Goal: Information Seeking & Learning: Learn about a topic

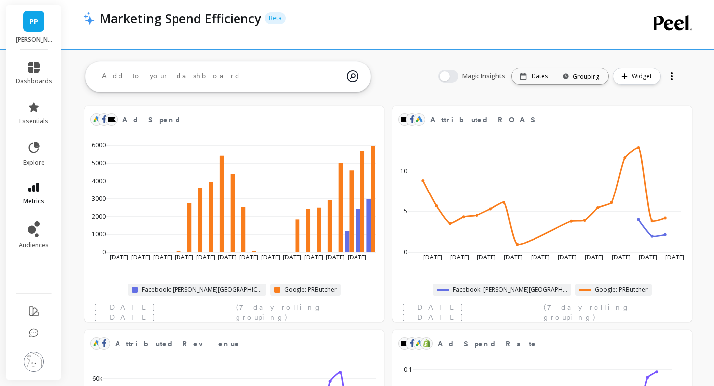
click at [36, 195] on link "metrics" at bounding box center [34, 194] width 36 height 23
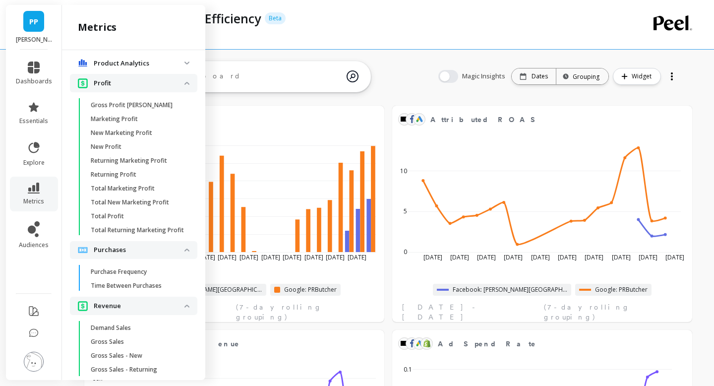
scroll to position [1254, 0]
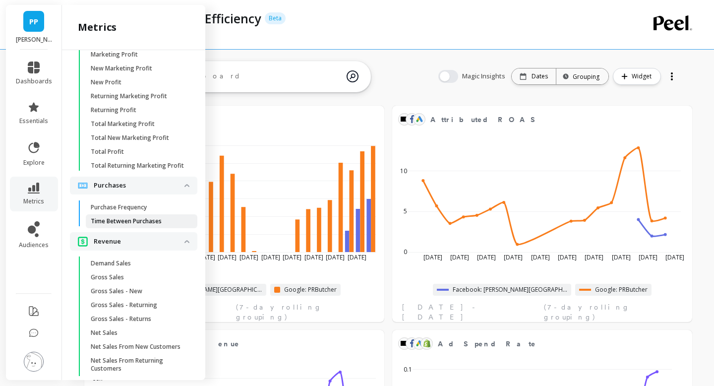
click at [145, 218] on p "Time Between Purchases" at bounding box center [126, 221] width 71 height 8
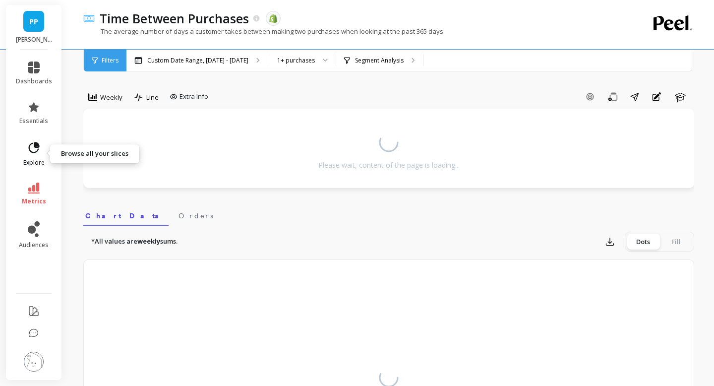
click at [34, 146] on icon at bounding box center [34, 147] width 11 height 11
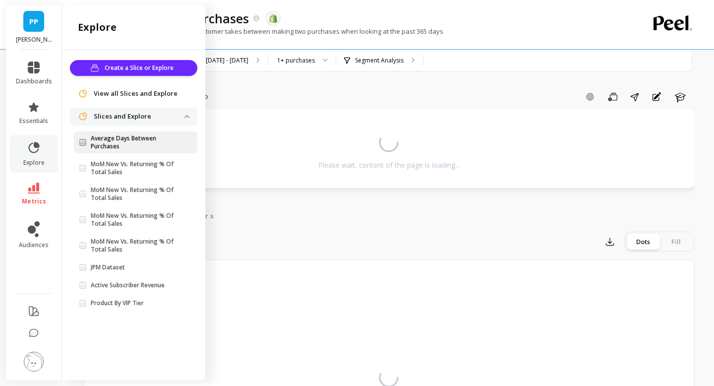
click at [129, 142] on p "Average Days Between Purchases" at bounding box center [138, 142] width 94 height 16
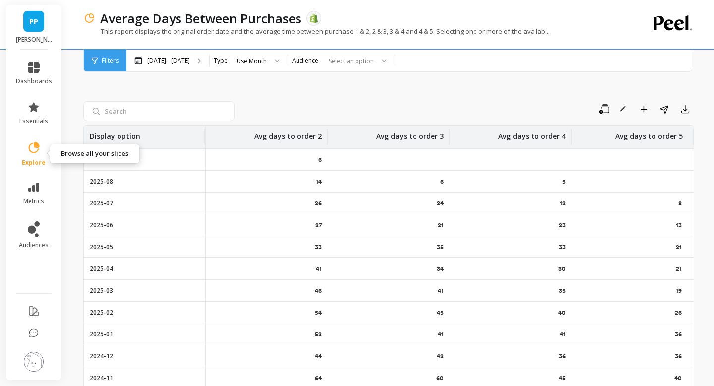
click at [32, 150] on icon at bounding box center [34, 148] width 14 height 14
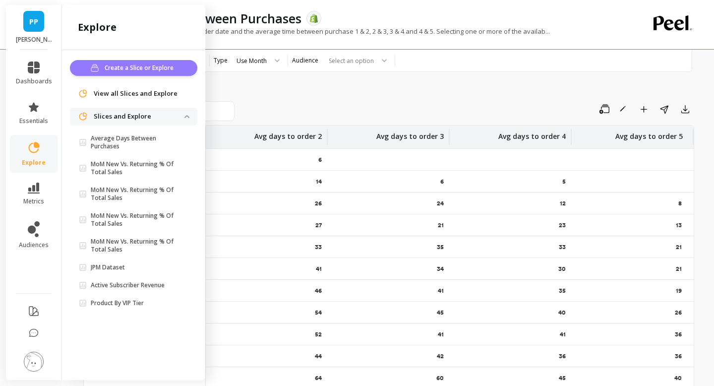
click at [131, 64] on span "Create a Slice or Explore" at bounding box center [141, 68] width 72 height 10
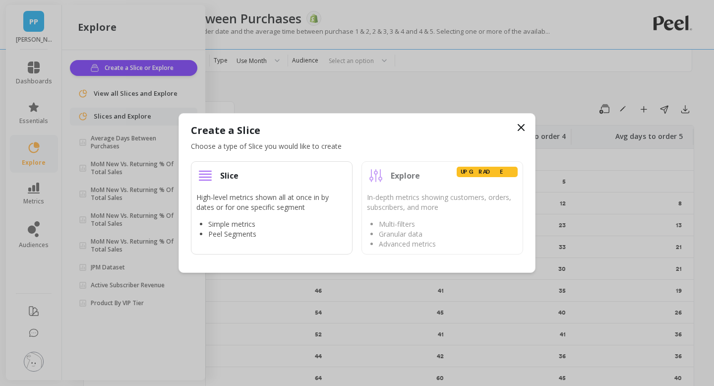
click at [517, 126] on icon at bounding box center [521, 128] width 12 height 12
